Goal: Transaction & Acquisition: Book appointment/travel/reservation

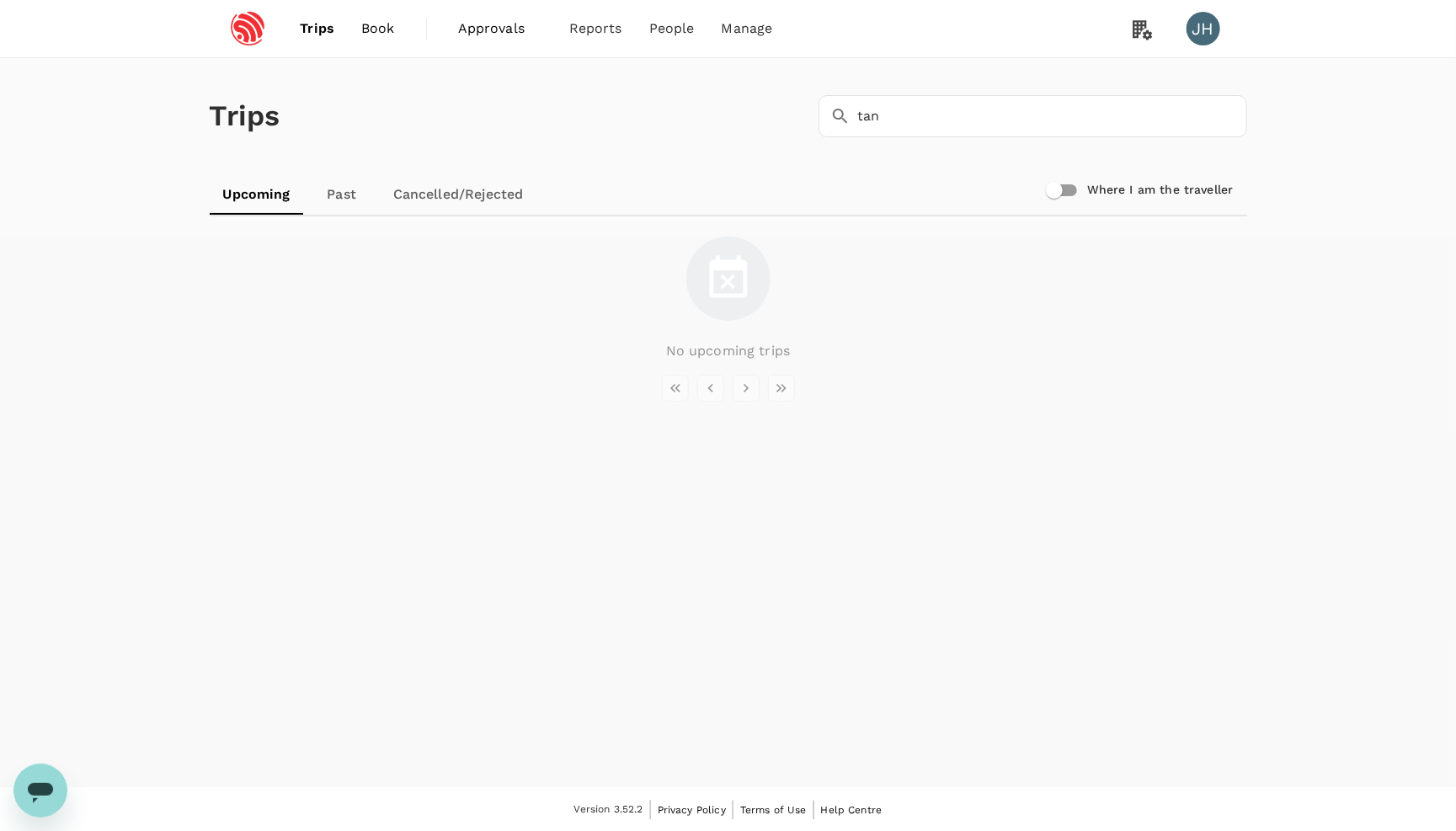
scroll to position [6015, 0]
click at [377, 24] on span "Book" at bounding box center [378, 28] width 34 height 20
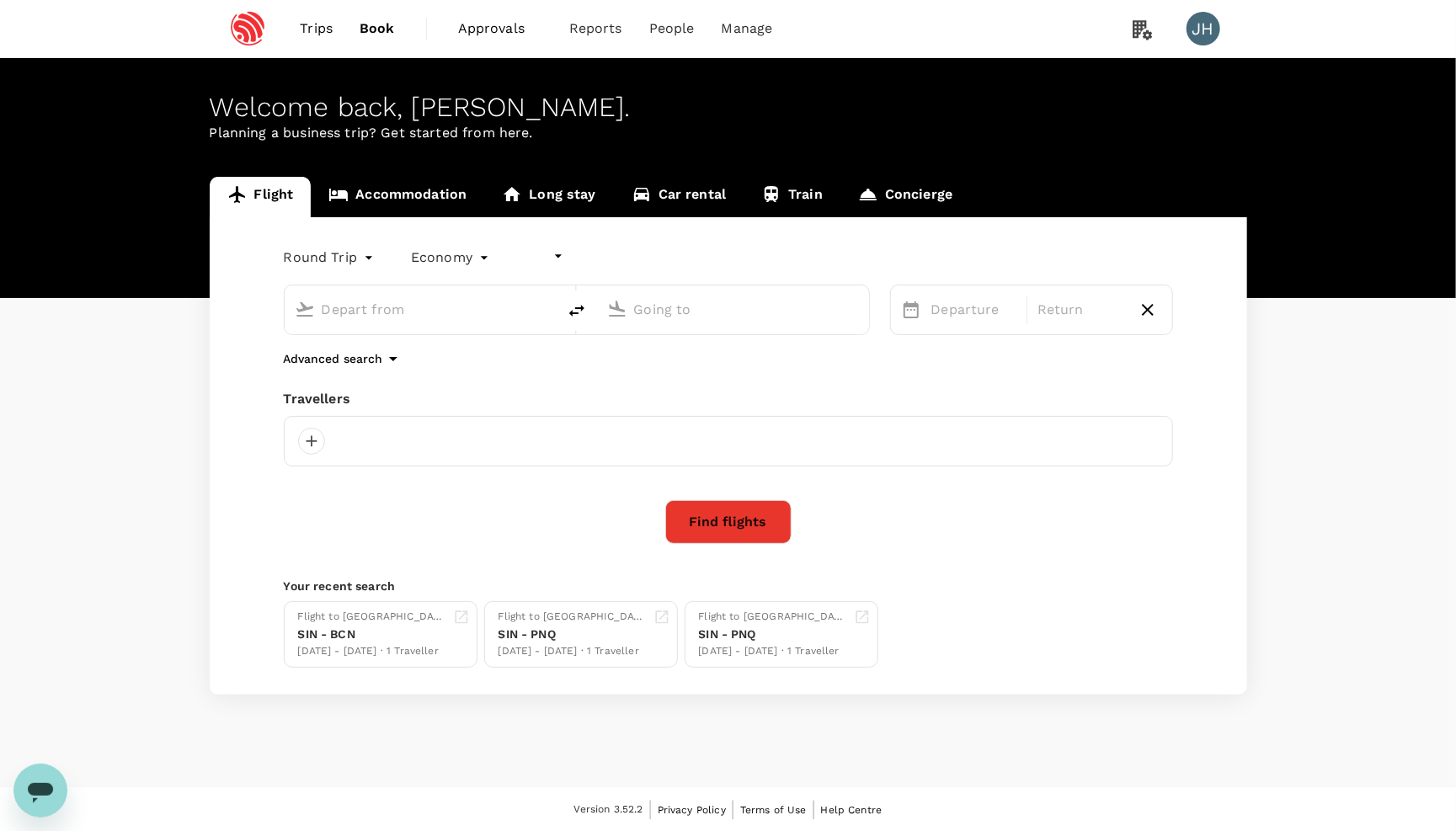
type input "undefined, undefined (any)"
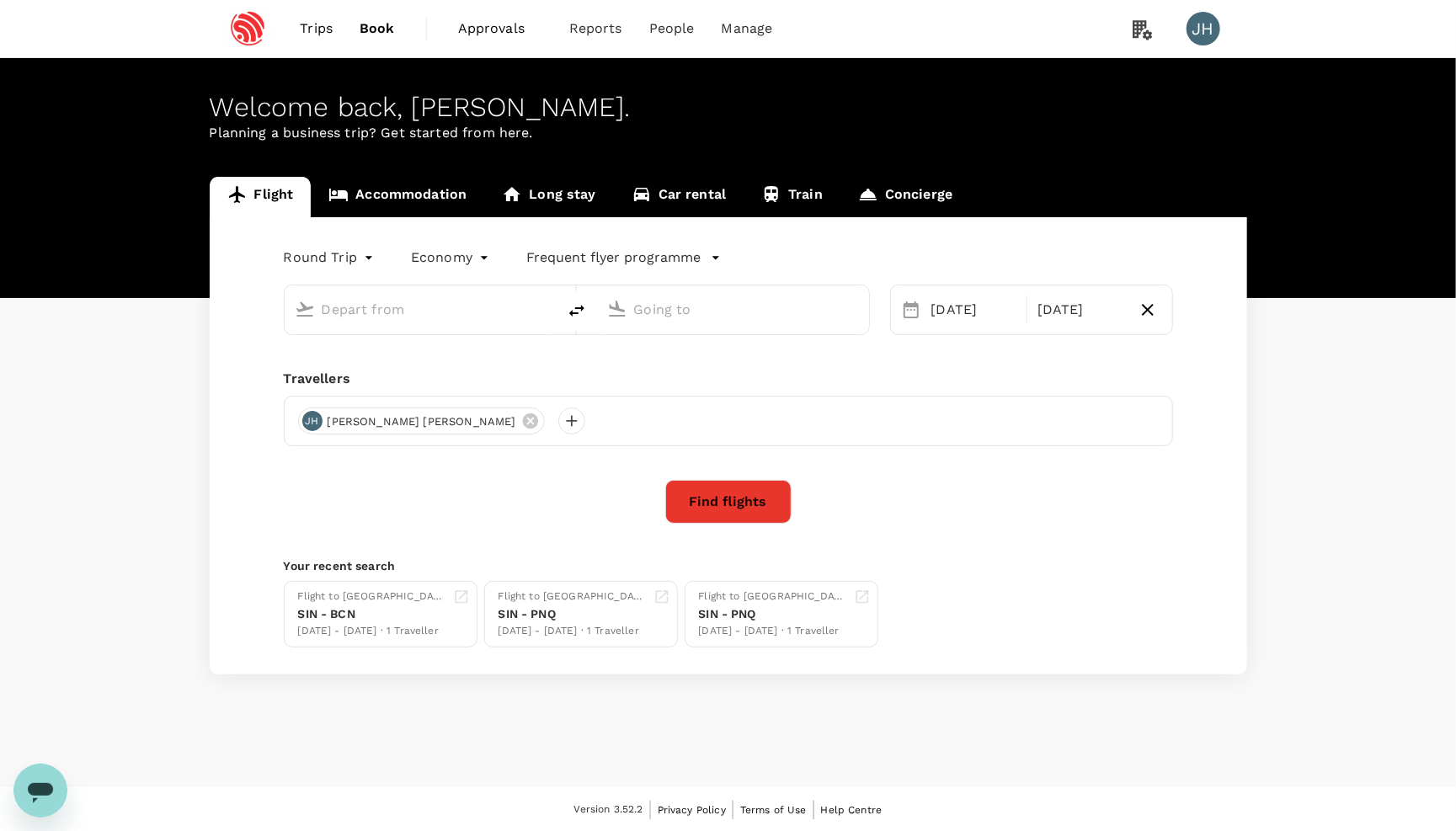
type input "Singapore Changi (SIN)"
type input "[GEOGRAPHIC_DATA], [GEOGRAPHIC_DATA] (any)"
type input "Singapore Changi (SIN)"
type input "[GEOGRAPHIC_DATA], [GEOGRAPHIC_DATA] (any)"
